Goal: Complete application form

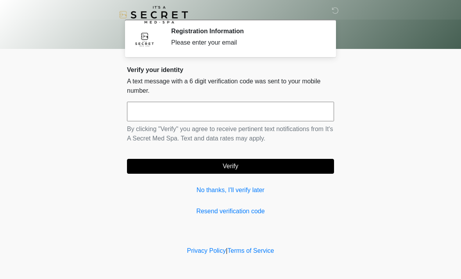
click at [147, 107] on input "text" at bounding box center [230, 112] width 207 height 20
type input "******"
click at [230, 169] on button "Verify" at bounding box center [230, 166] width 207 height 15
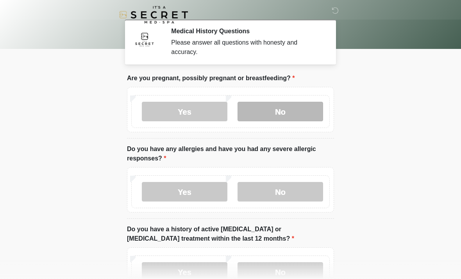
click at [286, 112] on label "No" at bounding box center [281, 112] width 86 height 20
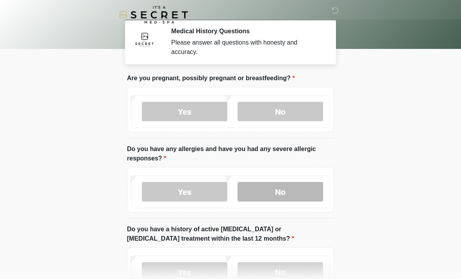
click at [282, 192] on label "No" at bounding box center [281, 192] width 86 height 20
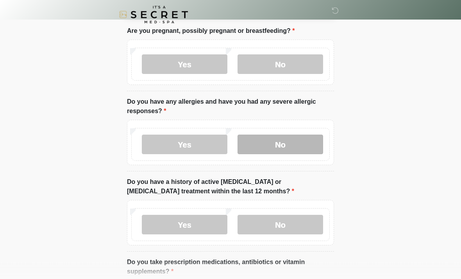
scroll to position [93, 0]
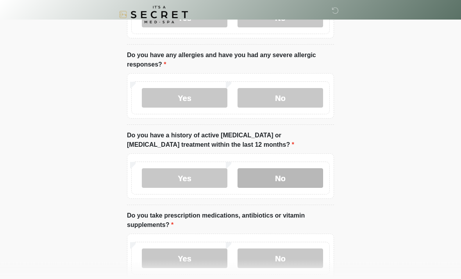
click at [280, 181] on label "No" at bounding box center [281, 179] width 86 height 20
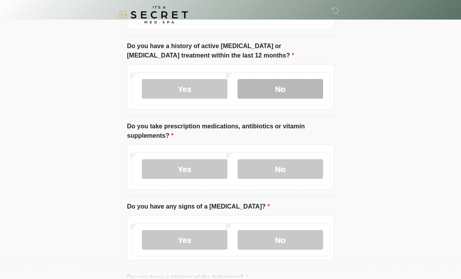
scroll to position [188, 0]
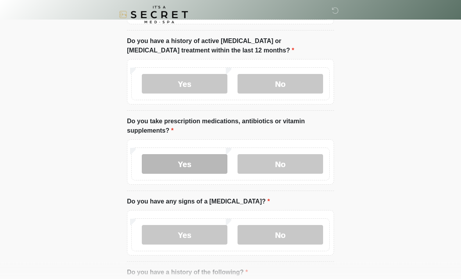
click at [184, 164] on label "Yes" at bounding box center [185, 164] width 86 height 20
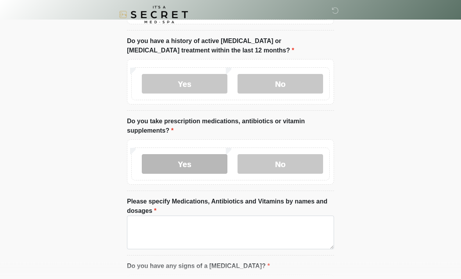
scroll to position [188, 0]
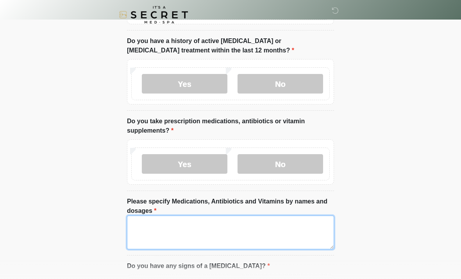
click at [149, 224] on textarea "Please specify Medications, Antibiotics and Vitamins by names and dosages" at bounding box center [230, 232] width 207 height 34
click at [181, 229] on textarea "**********" at bounding box center [230, 233] width 207 height 34
click at [181, 219] on textarea "**********" at bounding box center [230, 233] width 207 height 34
type textarea "*"
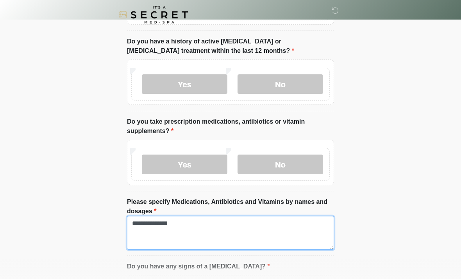
click at [190, 219] on textarea "**********" at bounding box center [230, 233] width 207 height 34
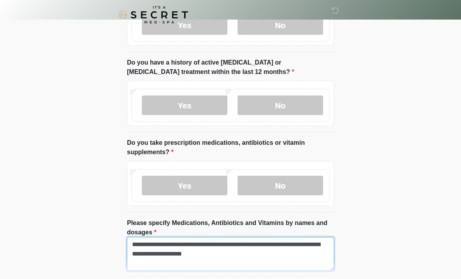
scroll to position [0, 0]
type textarea "**********"
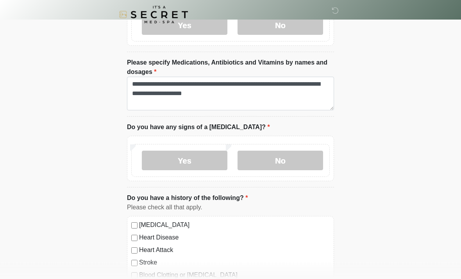
scroll to position [327, 0]
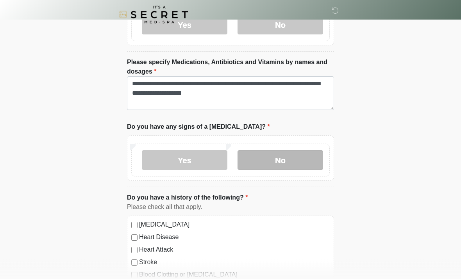
click at [280, 165] on label "No" at bounding box center [281, 161] width 86 height 20
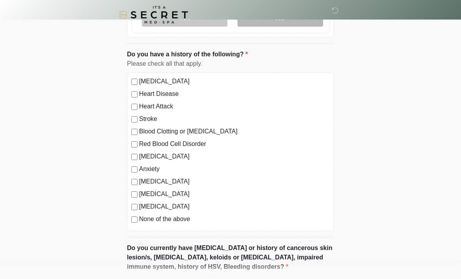
scroll to position [471, 0]
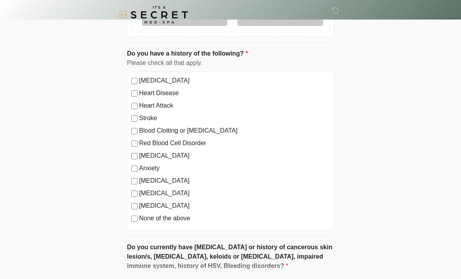
click at [142, 88] on label "Heart Disease" at bounding box center [234, 92] width 191 height 9
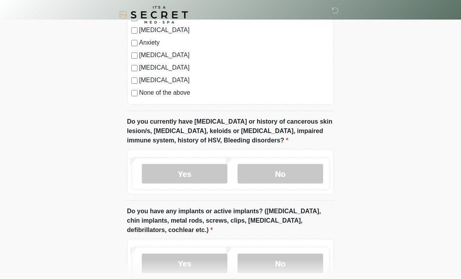
scroll to position [599, 0]
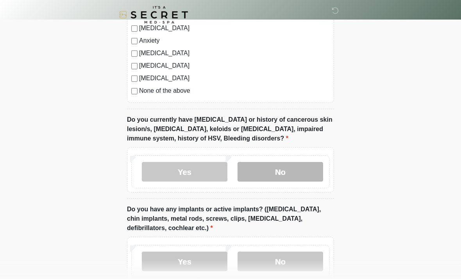
click at [285, 172] on label "No" at bounding box center [281, 172] width 86 height 20
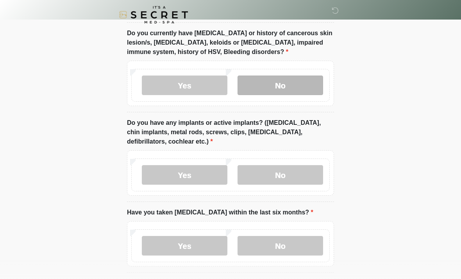
scroll to position [687, 0]
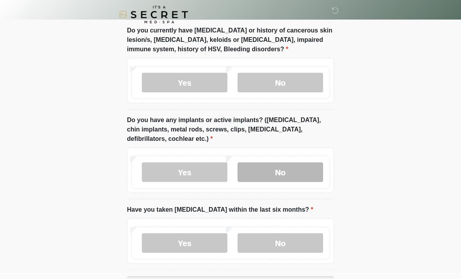
click at [276, 176] on label "No" at bounding box center [281, 173] width 86 height 20
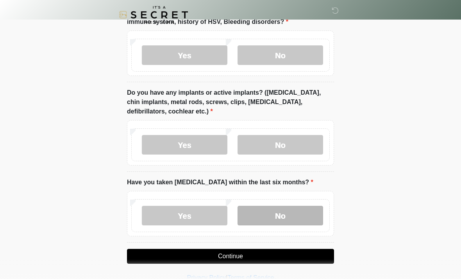
click at [277, 218] on label "No" at bounding box center [281, 216] width 86 height 20
click at [233, 259] on button "Continue" at bounding box center [230, 256] width 207 height 15
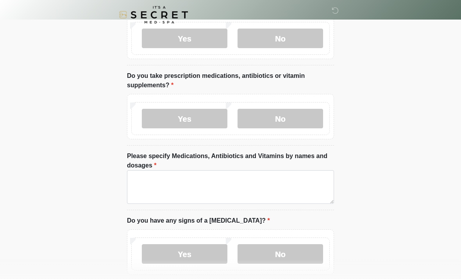
scroll to position [0, 0]
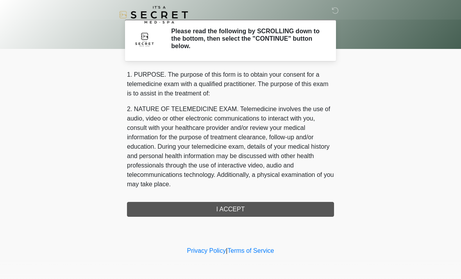
click at [234, 208] on div "1. PURPOSE. The purpose of this form is to obtain your consent for a telemedici…" at bounding box center [230, 143] width 207 height 147
click at [243, 221] on div "‎ ‎ Please read the following by SCROLLING down to the bottom, then select the …" at bounding box center [230, 122] width 235 height 229
click at [232, 205] on div "1. PURPOSE. The purpose of this form is to obtain your consent for a telemedici…" at bounding box center [230, 143] width 207 height 147
click at [231, 210] on div "1. PURPOSE. The purpose of this form is to obtain your consent for a telemedici…" at bounding box center [230, 143] width 207 height 147
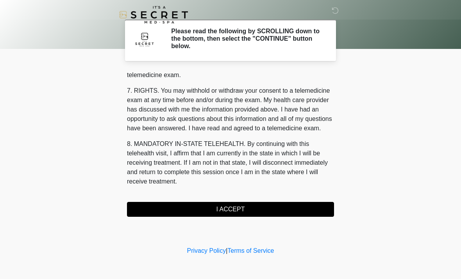
scroll to position [331, 0]
click at [233, 216] on button "I ACCEPT" at bounding box center [230, 209] width 207 height 15
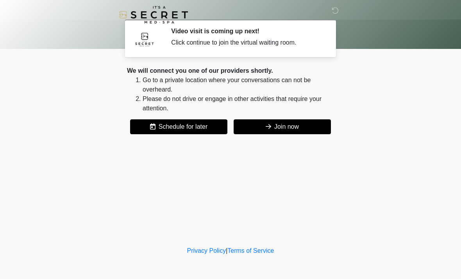
click at [285, 129] on button "Join now" at bounding box center [282, 126] width 97 height 15
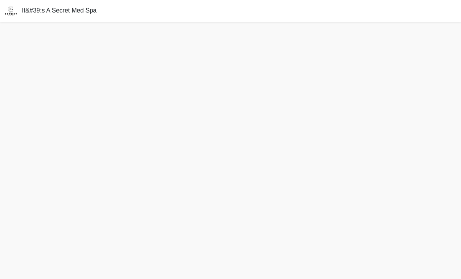
click at [0, 0] on html "It&#39;s A Secret Med Spa" at bounding box center [230, 139] width 461 height 279
